Goal: Transaction & Acquisition: Subscribe to service/newsletter

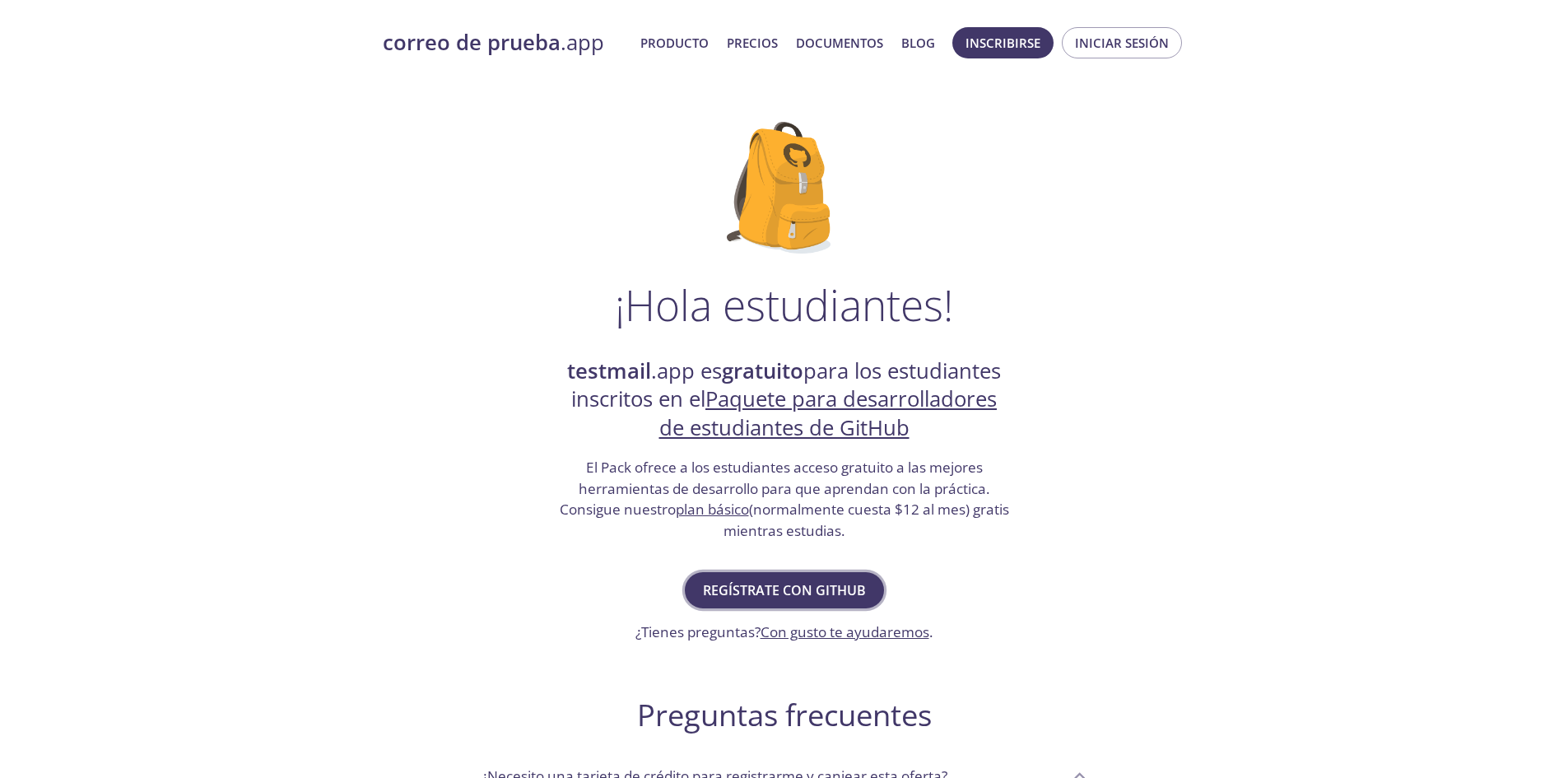
click at [822, 582] on font "Regístrate con GitHub" at bounding box center [784, 590] width 163 height 18
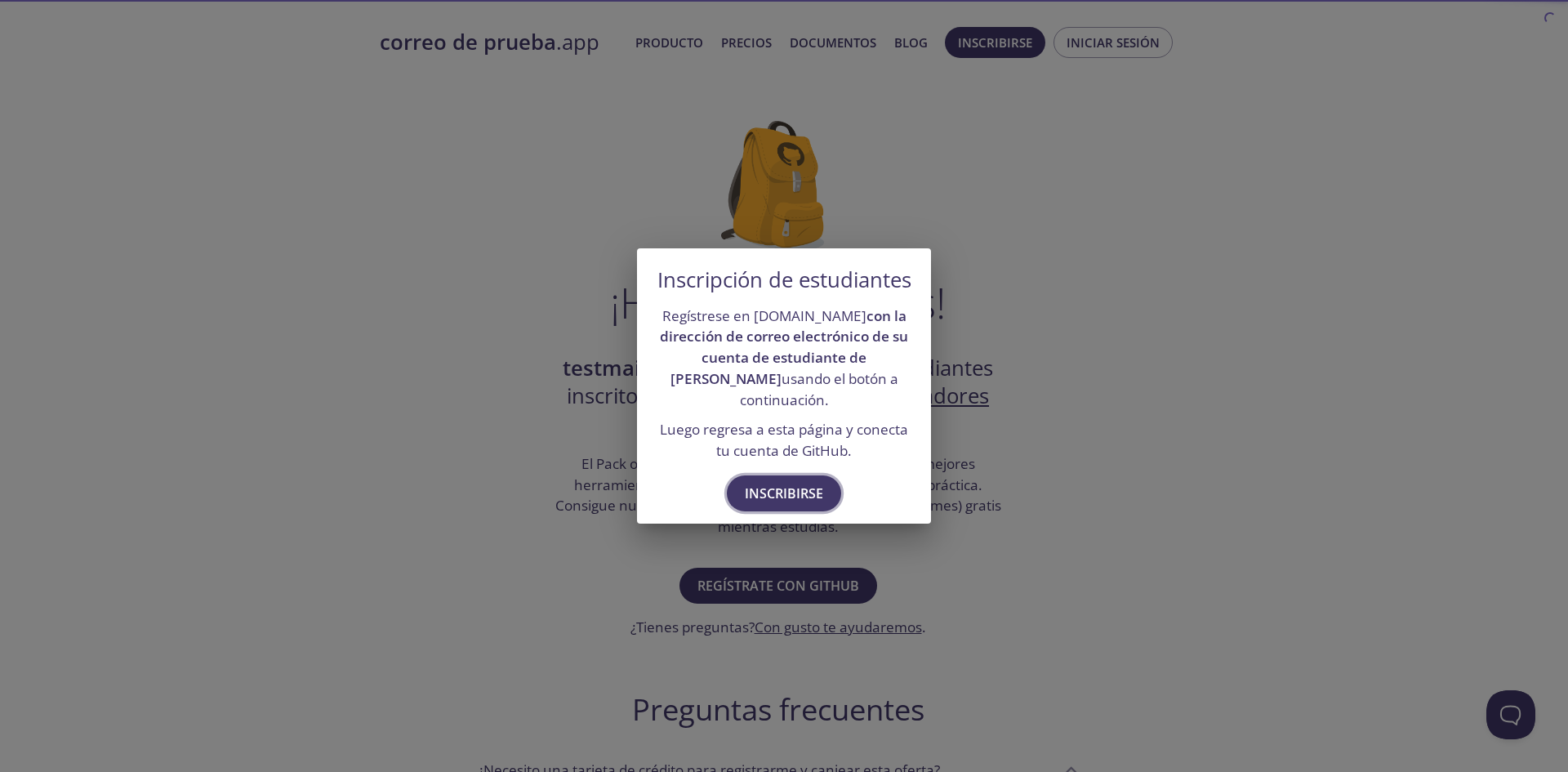
click at [785, 488] on font "Inscribirse" at bounding box center [783, 493] width 78 height 18
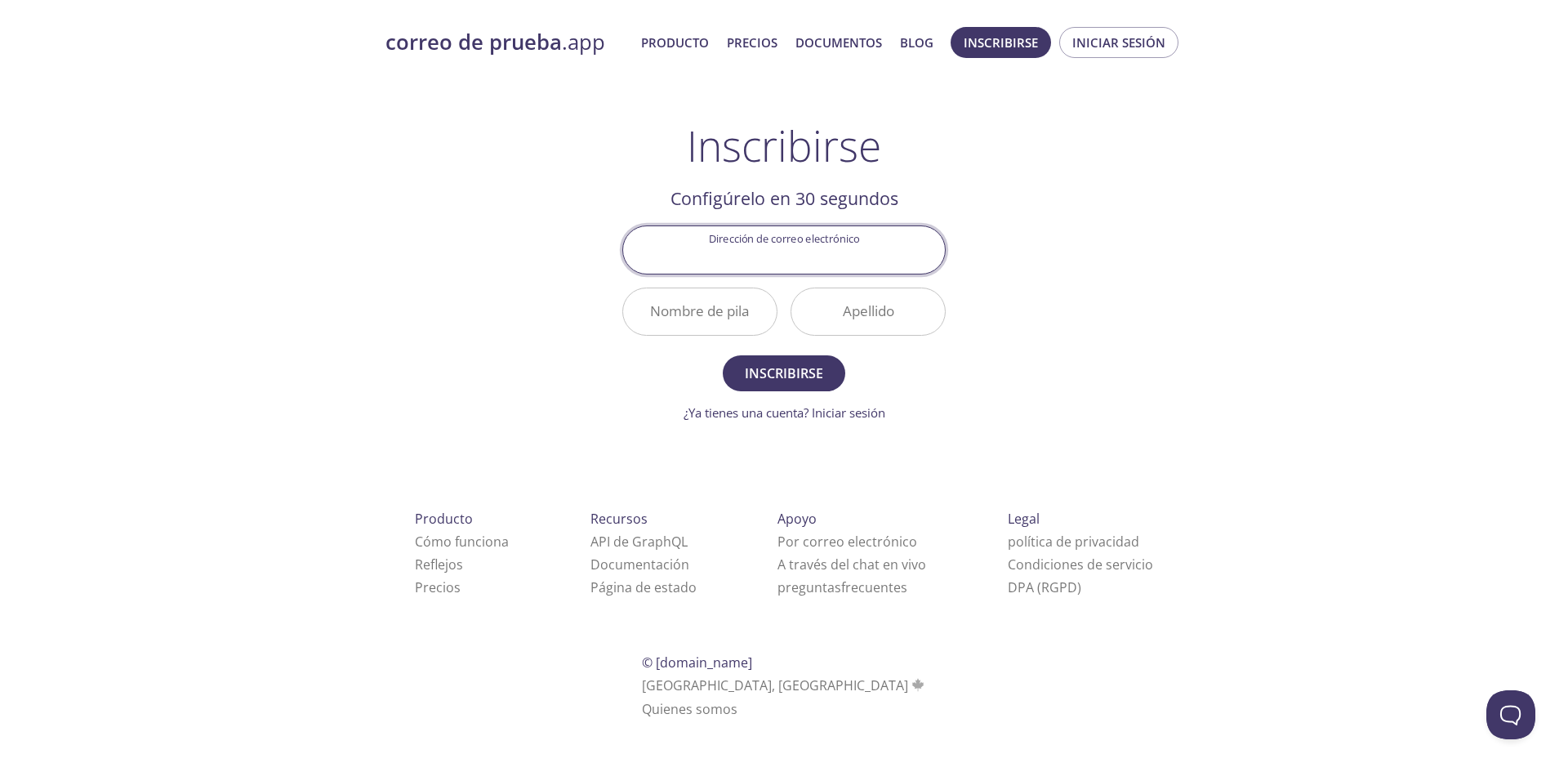
click at [776, 263] on input "Dirección de correo electrónico" at bounding box center [784, 249] width 322 height 47
type input "stalinflores1823@gmail.com"
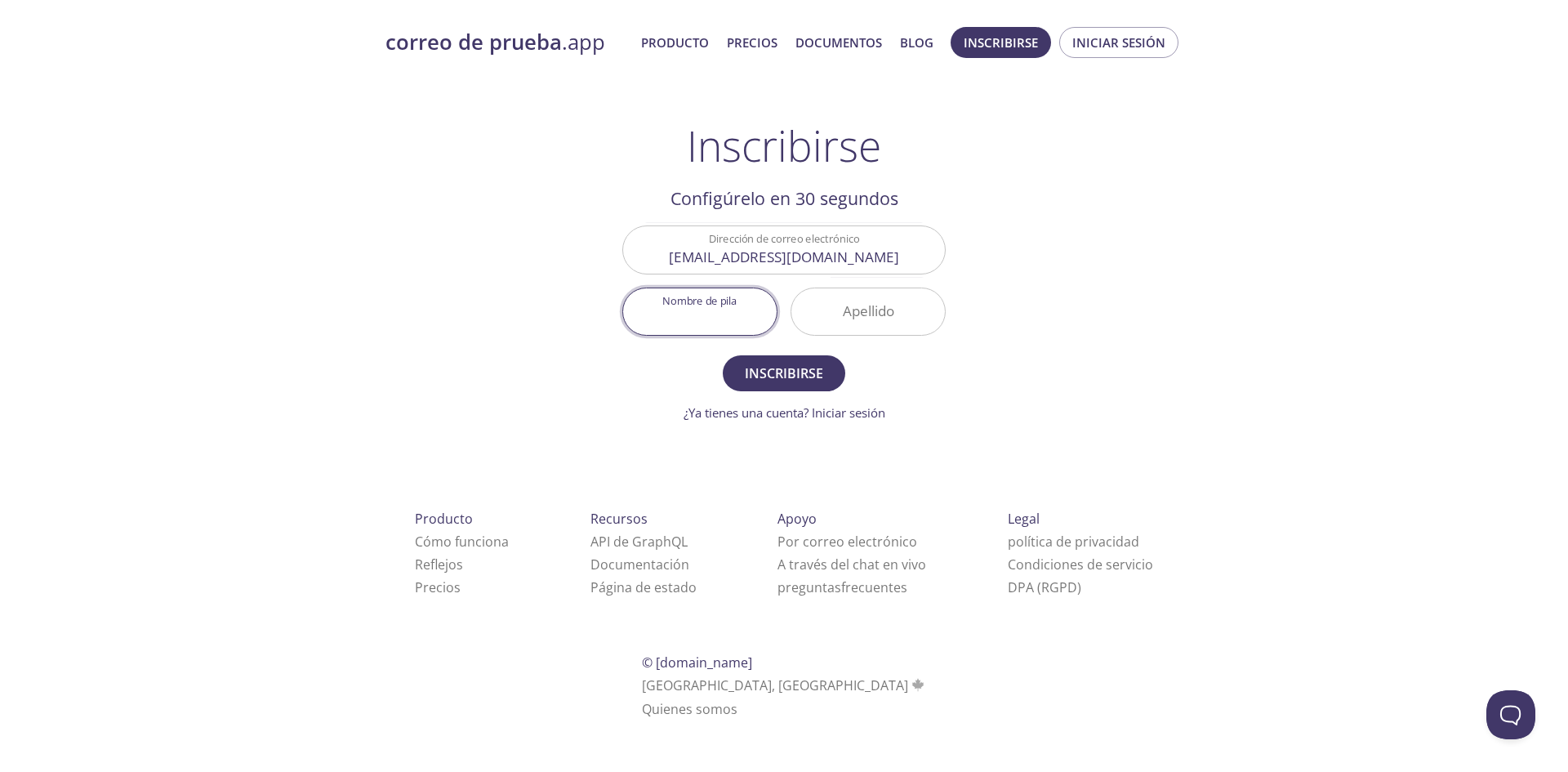
click at [738, 301] on input "Nombre de pila" at bounding box center [700, 311] width 154 height 47
type input "Stalin"
click at [861, 316] on input "Apellido" at bounding box center [867, 311] width 154 height 47
type input "flores"
click at [795, 373] on font "Inscribirse" at bounding box center [783, 373] width 78 height 18
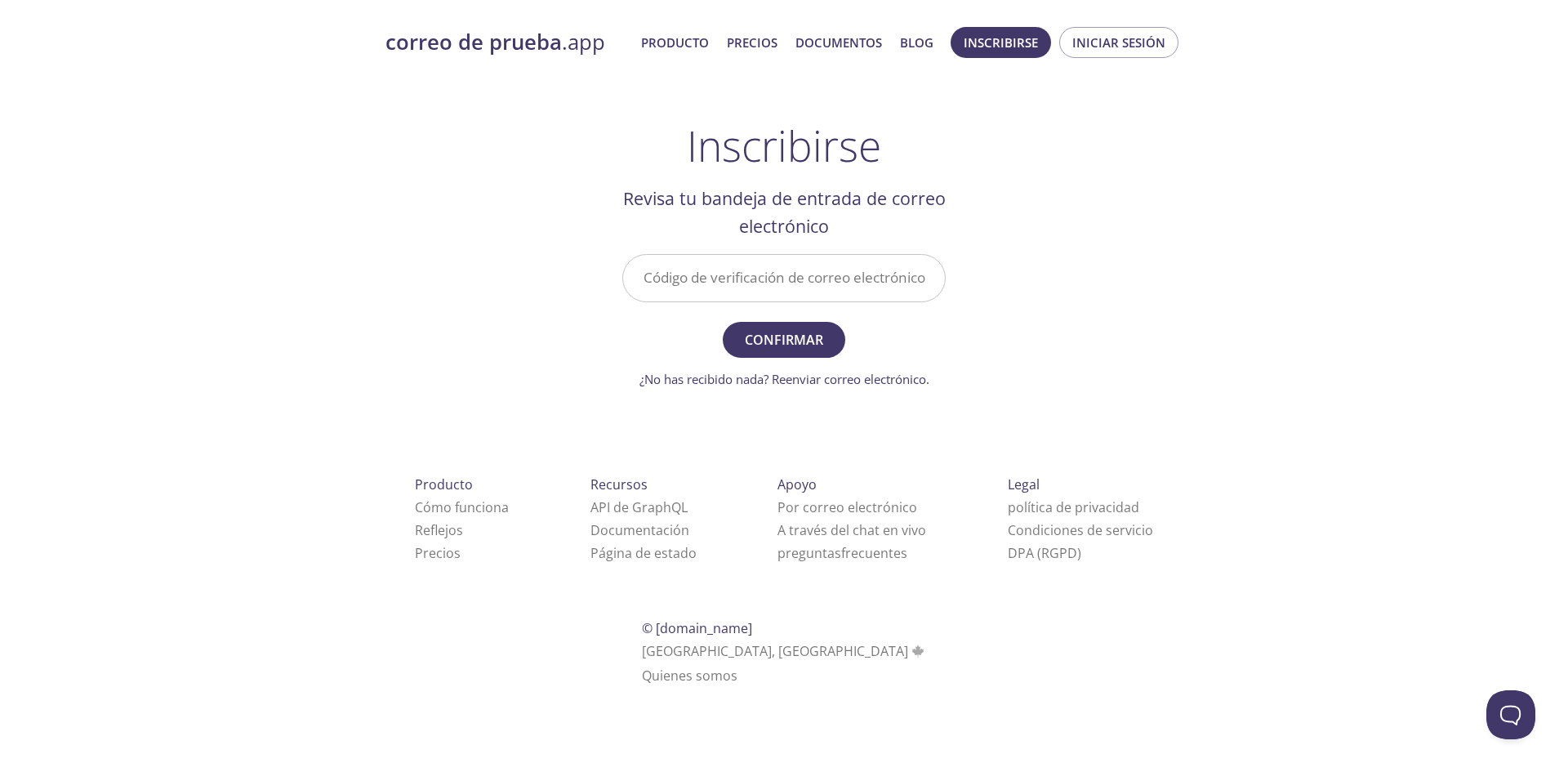
click at [784, 279] on input "Código de verificación de correo electrónico" at bounding box center [784, 278] width 322 height 47
type input "7FTRXYA"
click at [816, 344] on font "Confirmar" at bounding box center [783, 339] width 78 height 18
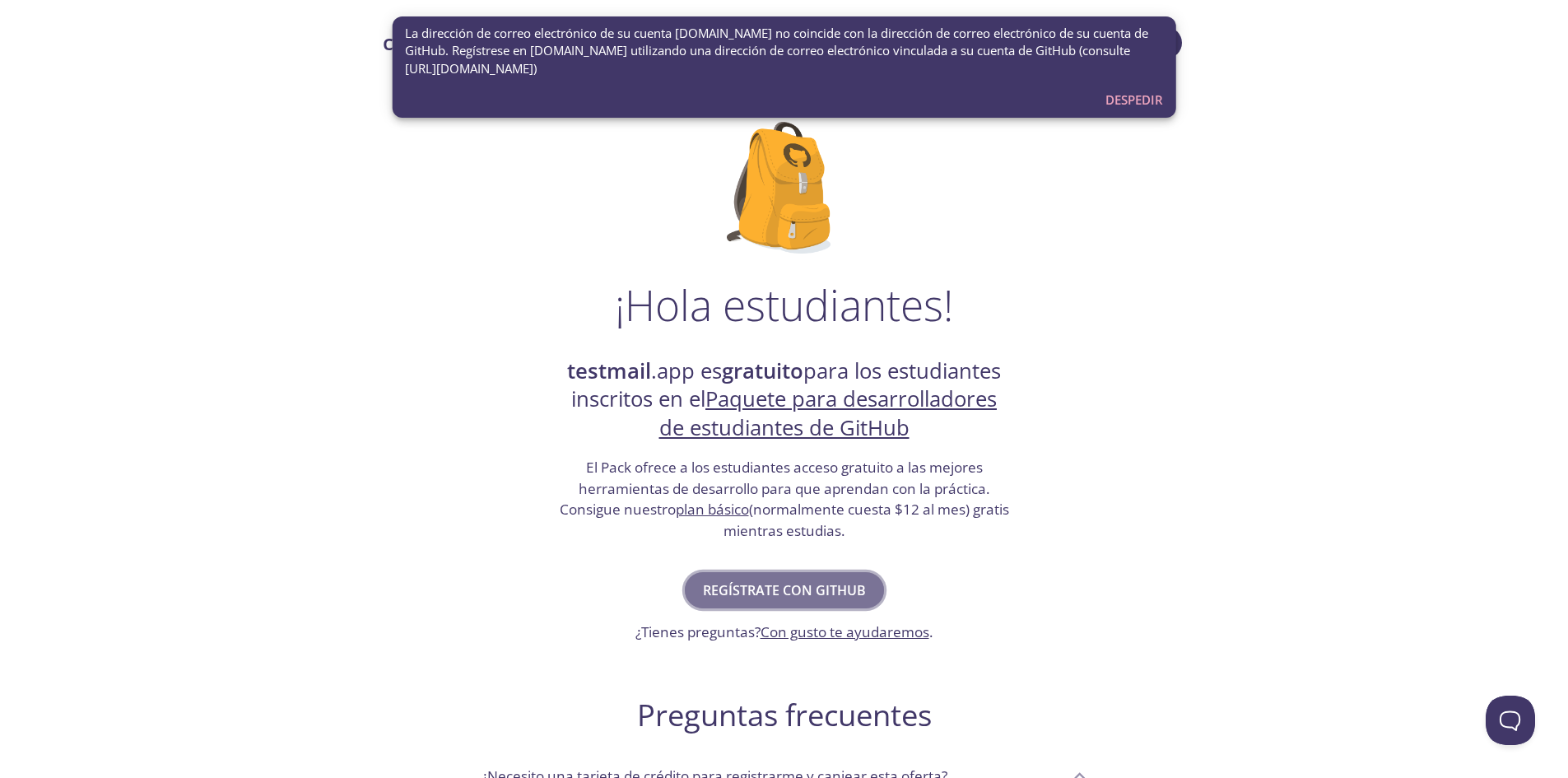
click at [801, 592] on font "Regístrate con GitHub" at bounding box center [784, 590] width 163 height 18
click at [1136, 96] on font "Despedir" at bounding box center [1134, 99] width 58 height 16
